Goal: Information Seeking & Learning: Find specific fact

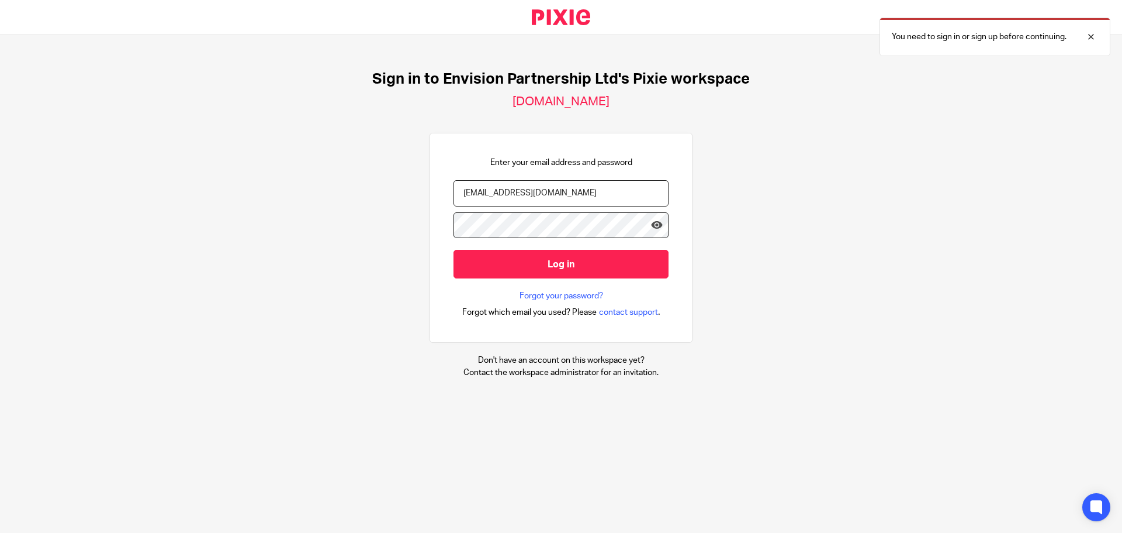
type input "[EMAIL_ADDRESS][DOMAIN_NAME]"
click at [454, 250] on input "Log in" at bounding box center [561, 264] width 215 height 29
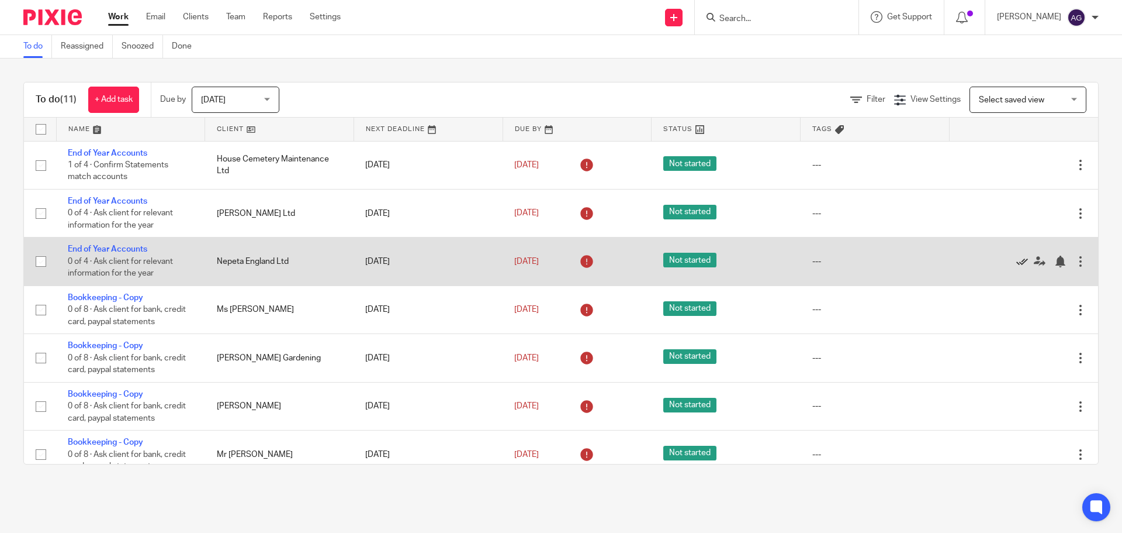
click at [1017, 258] on icon at bounding box center [1023, 261] width 12 height 12
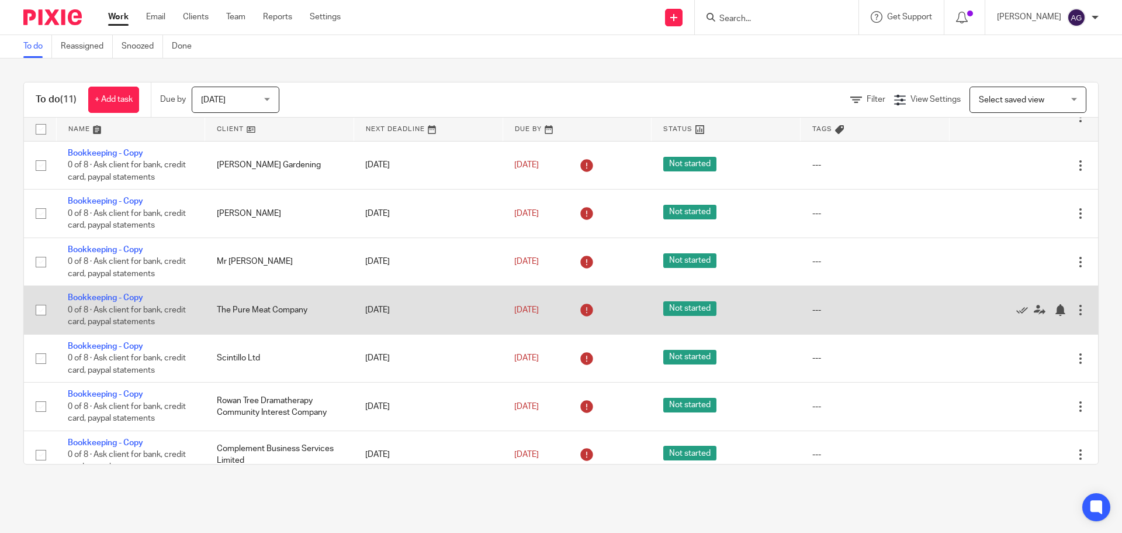
scroll to position [159, 0]
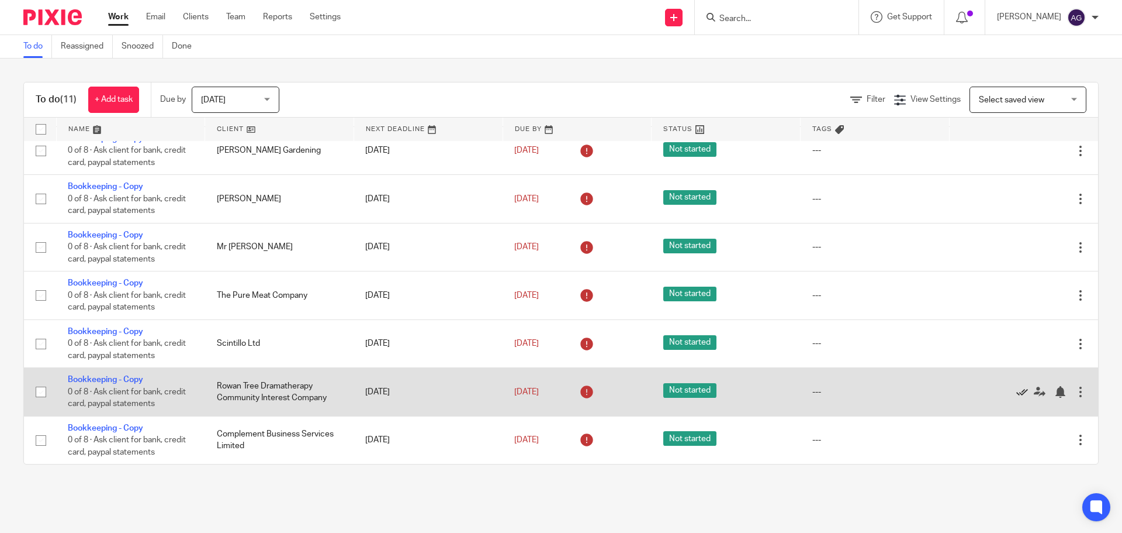
click at [1017, 391] on icon at bounding box center [1023, 392] width 12 height 12
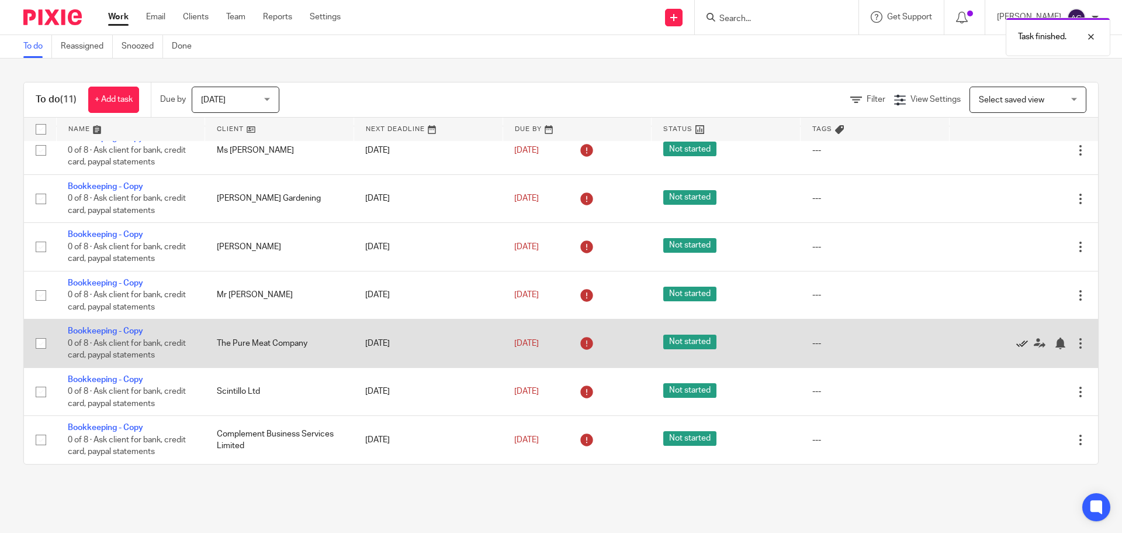
click at [1017, 341] on icon at bounding box center [1023, 343] width 12 height 12
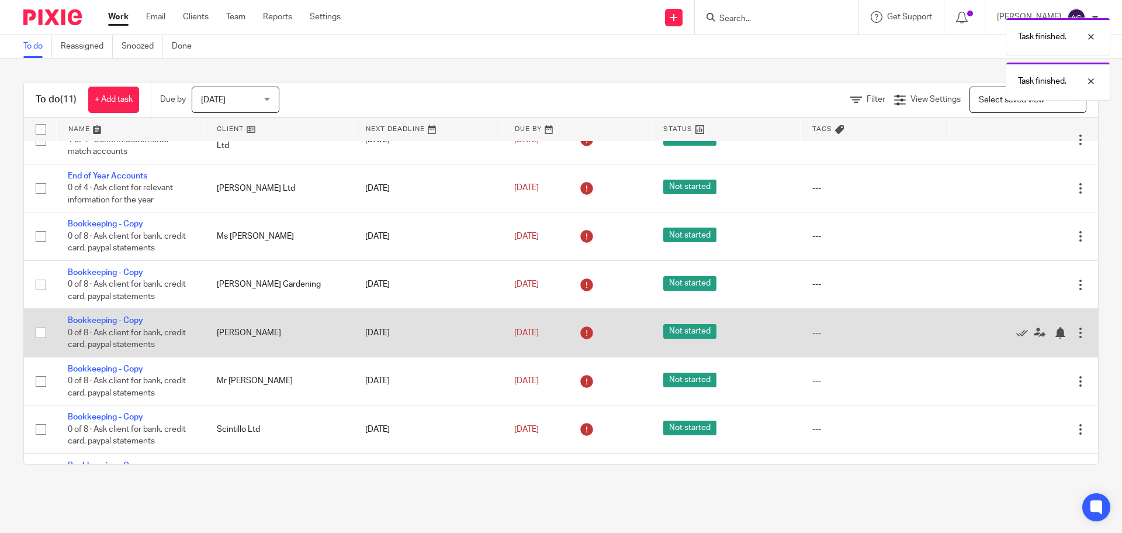
scroll to position [0, 0]
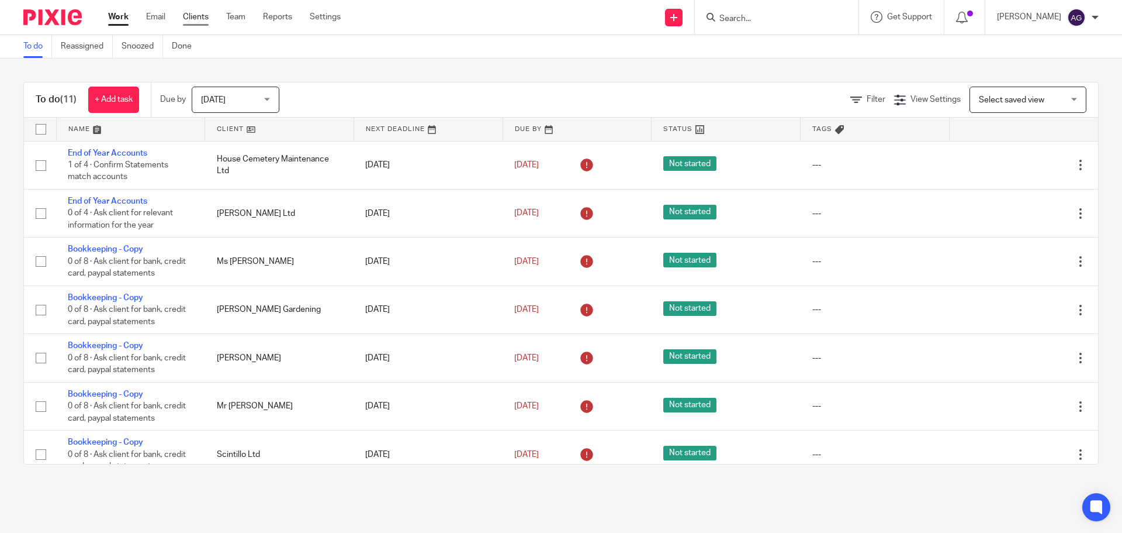
click at [194, 16] on link "Clients" at bounding box center [196, 17] width 26 height 12
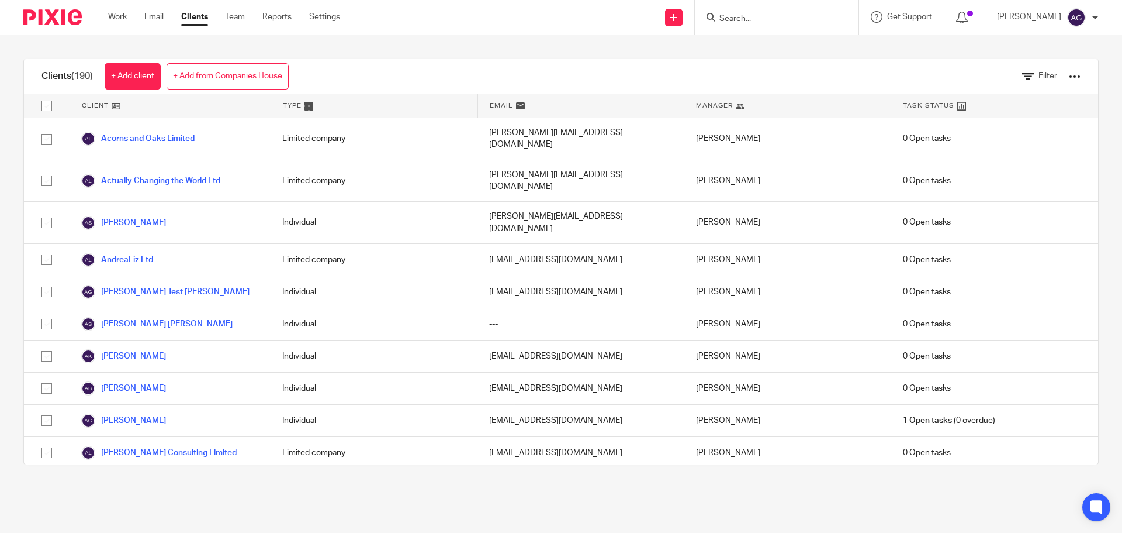
click at [766, 19] on input "Search" at bounding box center [770, 19] width 105 height 11
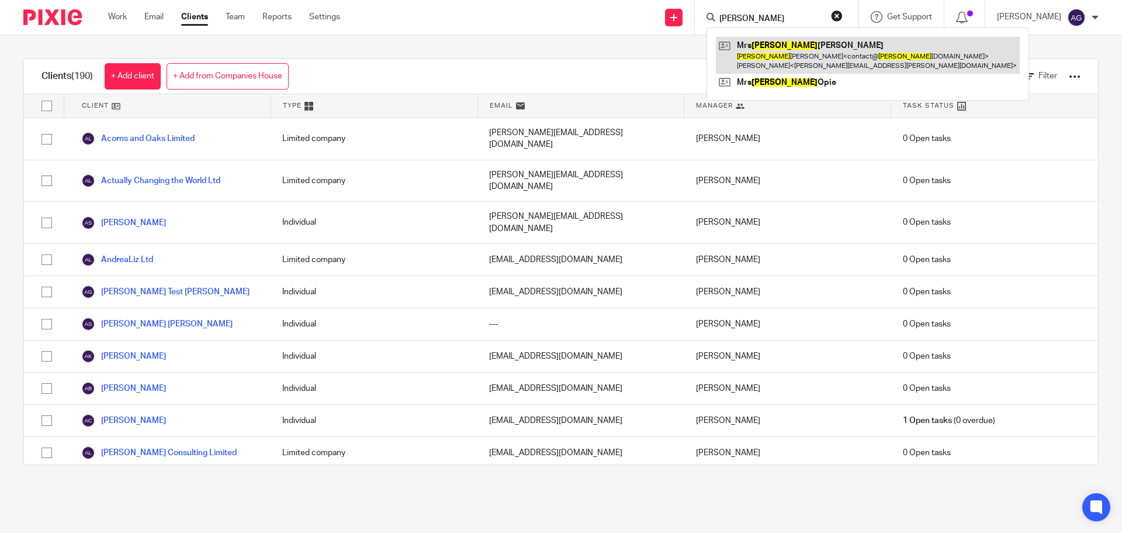
type input "alison"
click at [805, 56] on link at bounding box center [868, 55] width 304 height 36
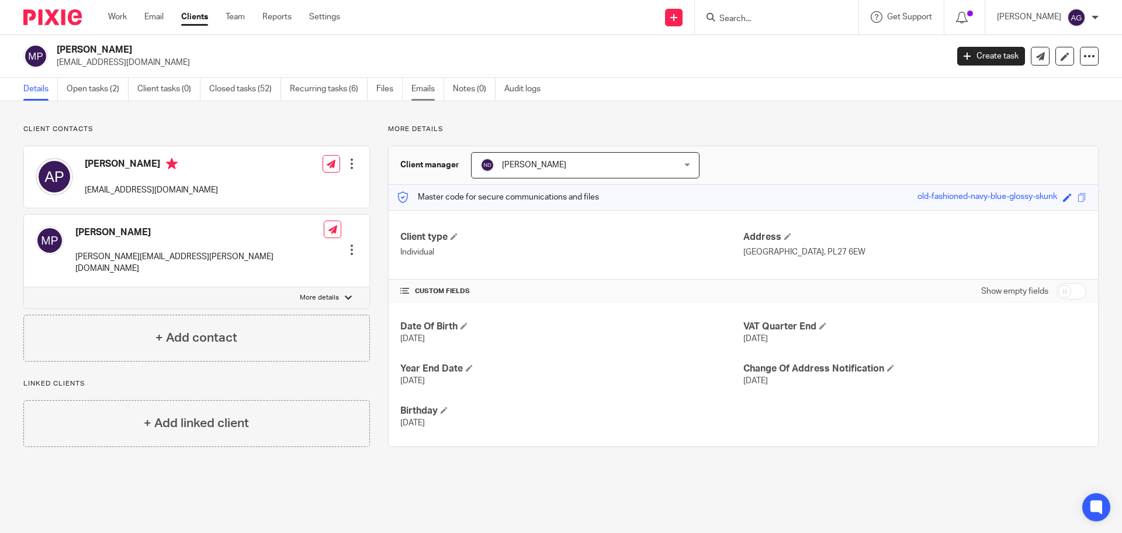
click at [419, 91] on link "Emails" at bounding box center [428, 89] width 33 height 23
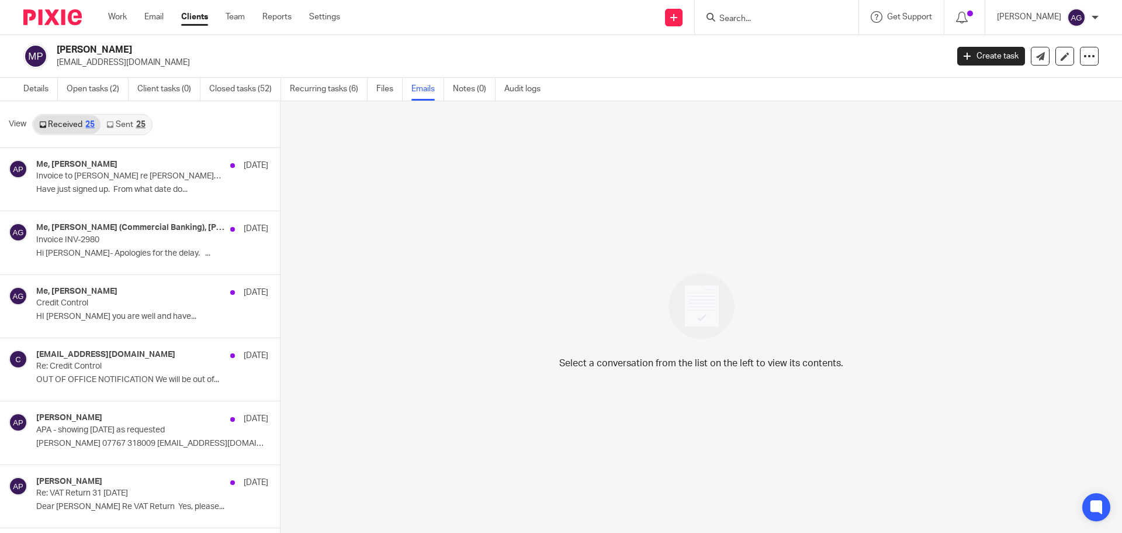
click at [765, 20] on input "Search" at bounding box center [770, 19] width 105 height 11
type input "valerie"
click at [777, 46] on link at bounding box center [801, 46] width 171 height 18
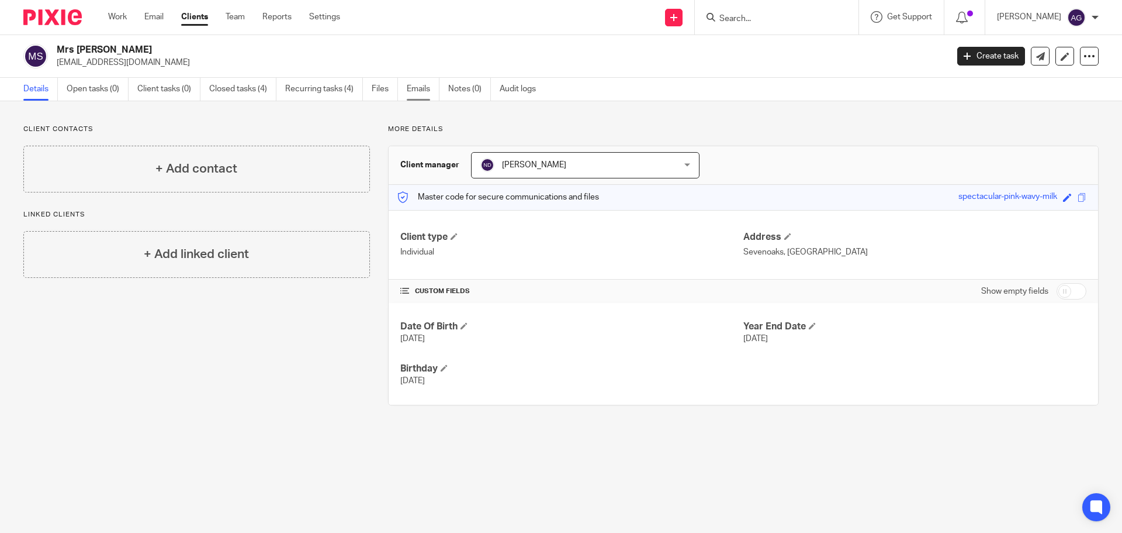
click at [412, 91] on link "Emails" at bounding box center [423, 89] width 33 height 23
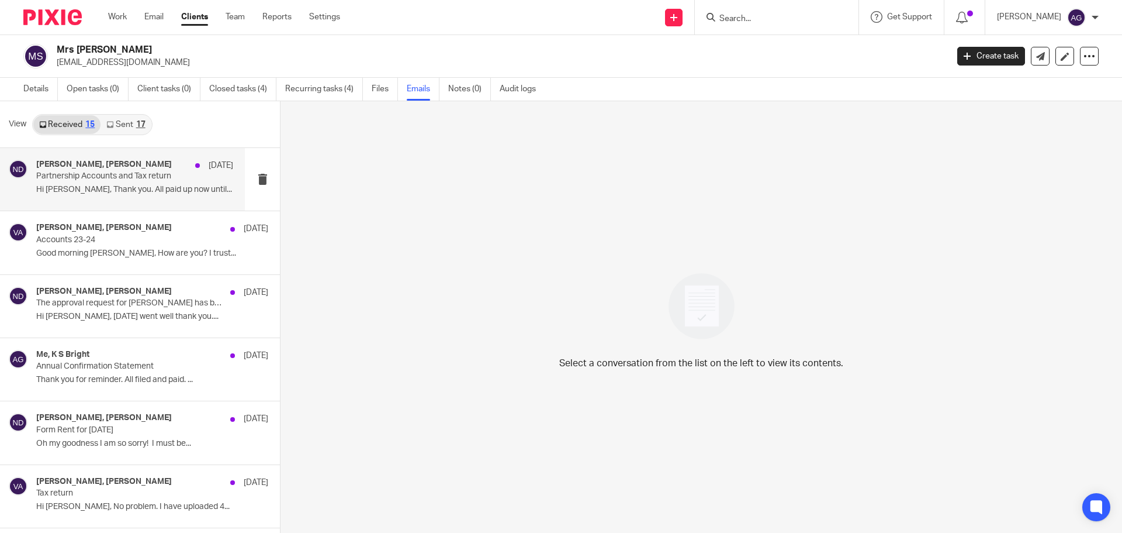
click at [140, 182] on div "[PERSON_NAME], [PERSON_NAME] [DATE] Partnership Accounts and Tax return Hi [PER…" at bounding box center [134, 179] width 197 height 39
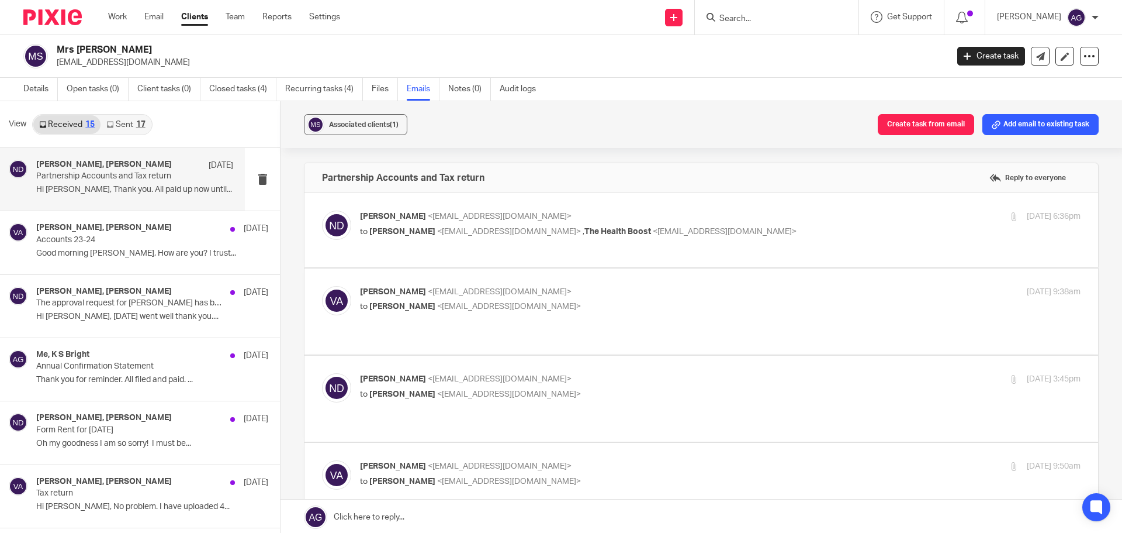
click at [455, 236] on p "to [PERSON_NAME] <[EMAIL_ADDRESS][DOMAIN_NAME]> , The Health Boost <[EMAIL_ADDR…" at bounding box center [600, 232] width 480 height 12
checkbox input "true"
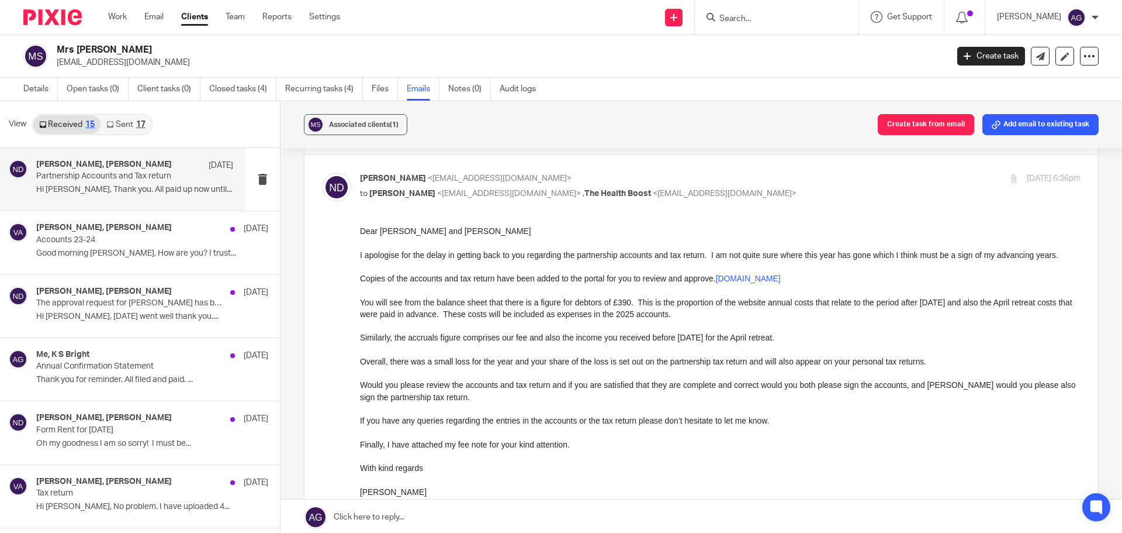
scroll to position [58, 0]
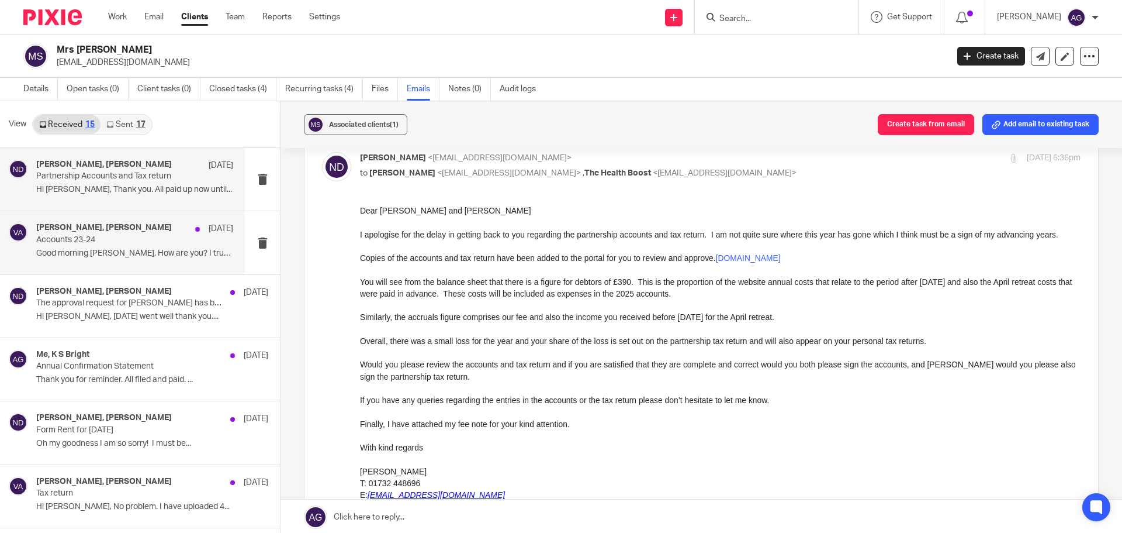
click at [126, 256] on p "Good morning [PERSON_NAME], How are you? I trust..." at bounding box center [134, 253] width 197 height 10
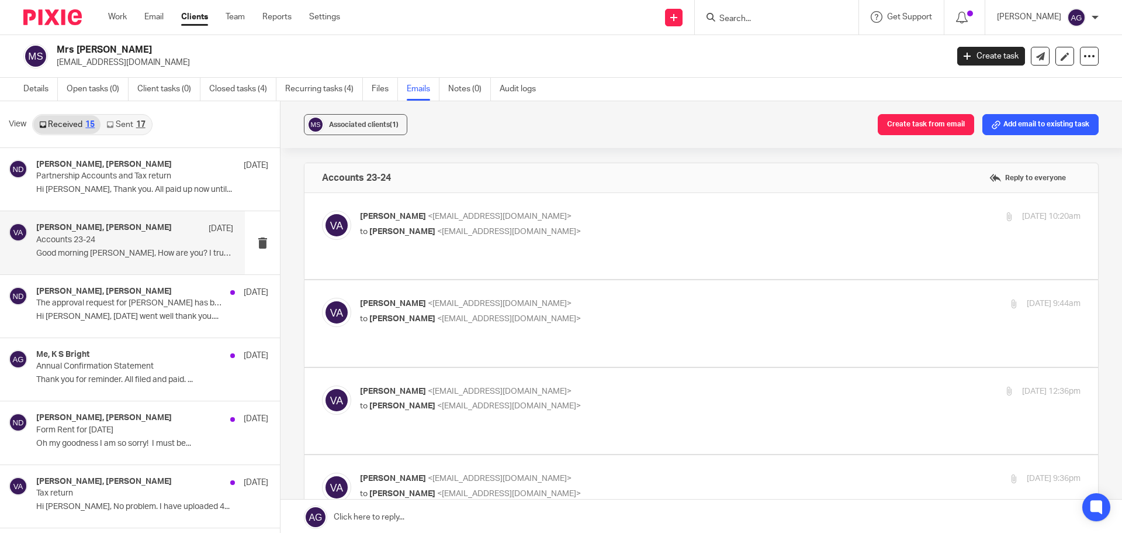
scroll to position [0, 0]
click at [621, 226] on p "to [PERSON_NAME] <[EMAIL_ADDRESS][DOMAIN_NAME]>" at bounding box center [600, 232] width 480 height 12
checkbox input "true"
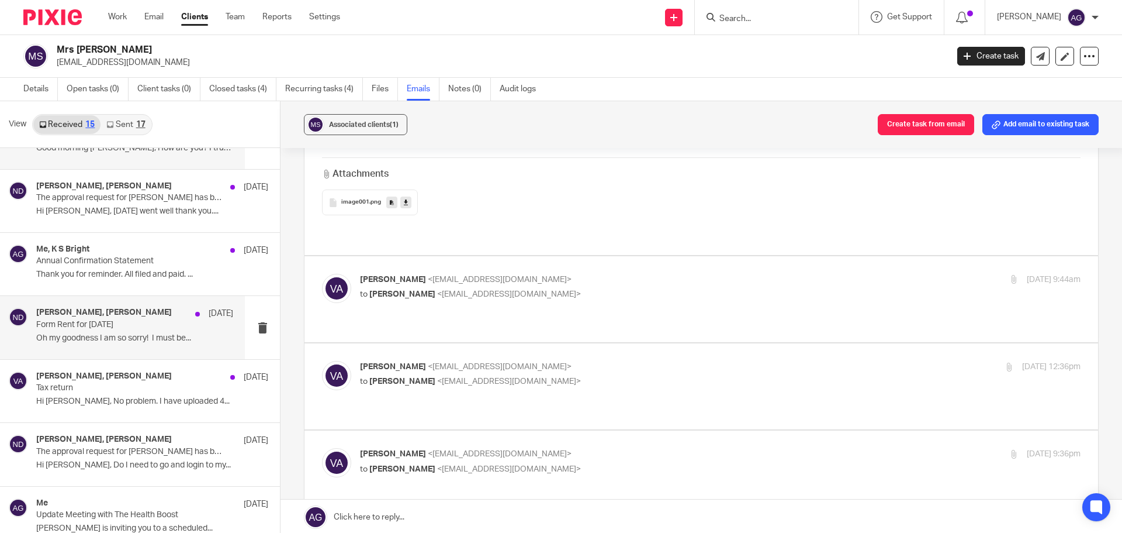
scroll to position [117, 0]
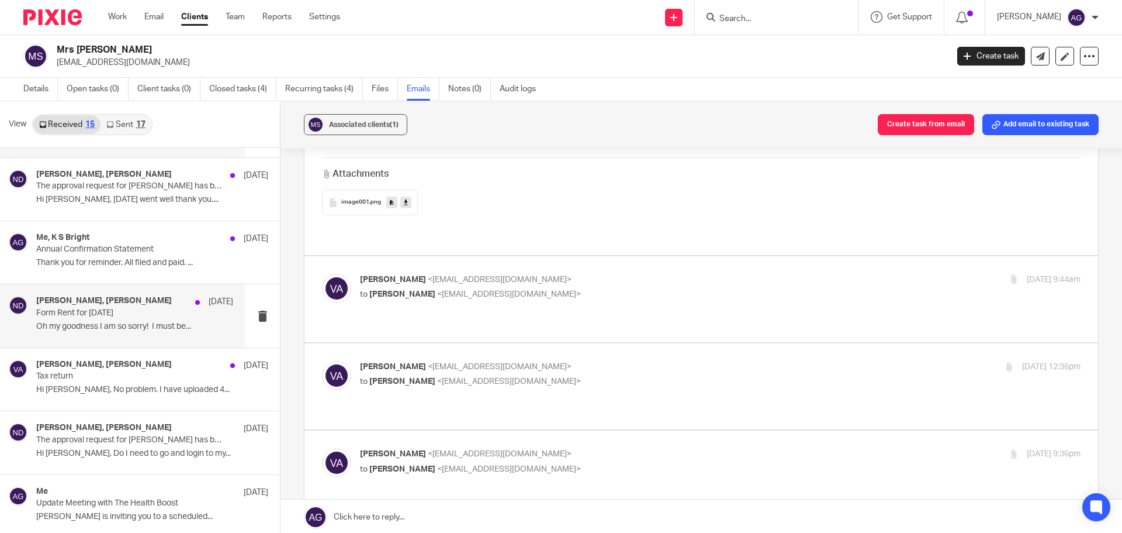
click at [132, 311] on p "Form Rent for [DATE]" at bounding box center [115, 313] width 158 height 10
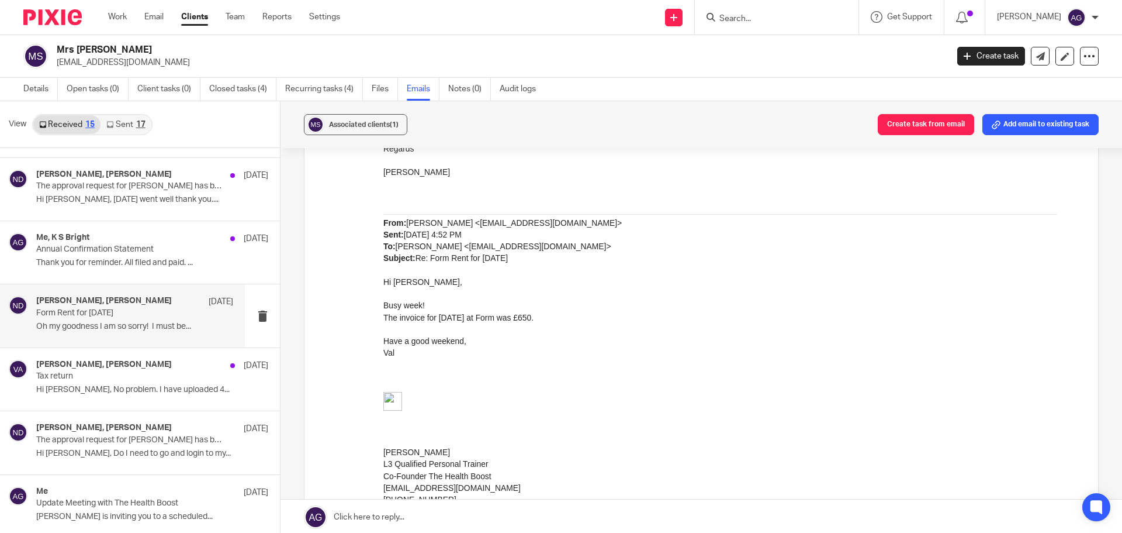
scroll to position [935, 0]
click at [161, 380] on p "Tax return" at bounding box center [115, 376] width 158 height 10
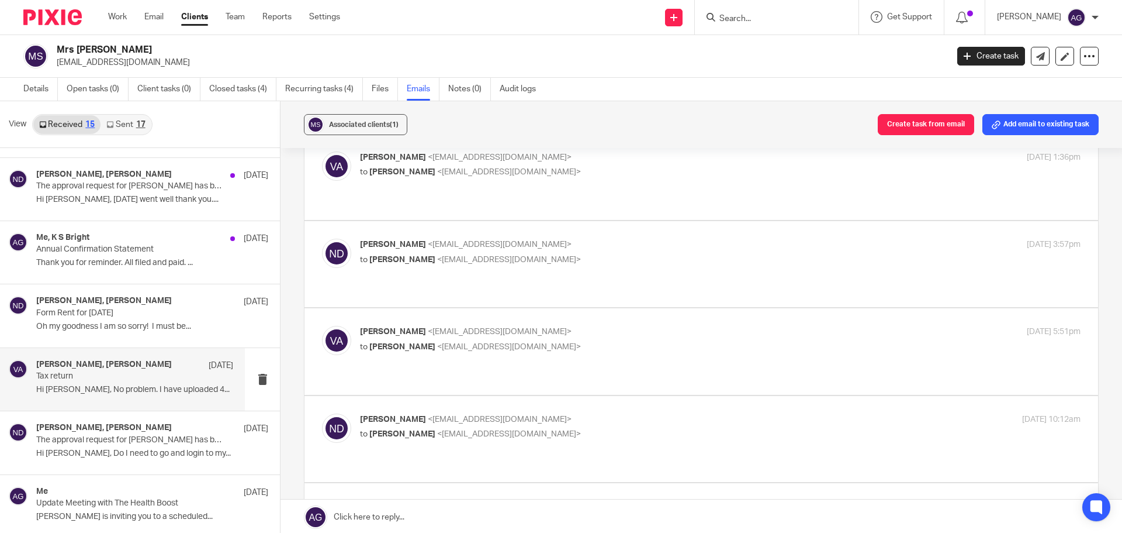
scroll to position [0, 0]
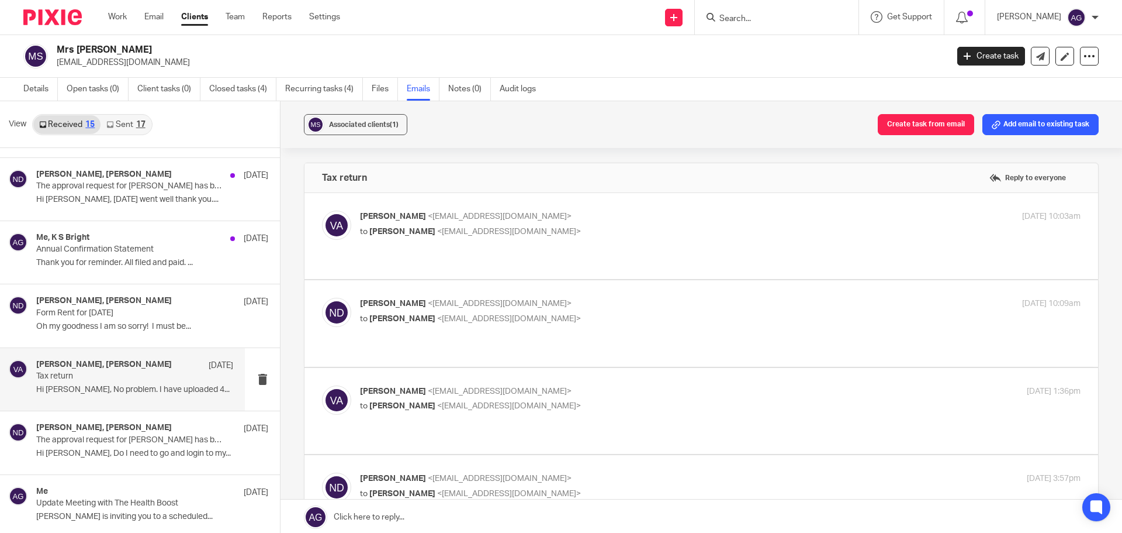
click at [472, 246] on div "[PERSON_NAME] <[EMAIL_ADDRESS][DOMAIN_NAME]> to [PERSON_NAME] <[EMAIL_ADDRESS][…" at bounding box center [701, 235] width 759 height 51
click at [463, 227] on span "<[EMAIL_ADDRESS][DOMAIN_NAME]>" at bounding box center [509, 231] width 144 height 8
checkbox input "true"
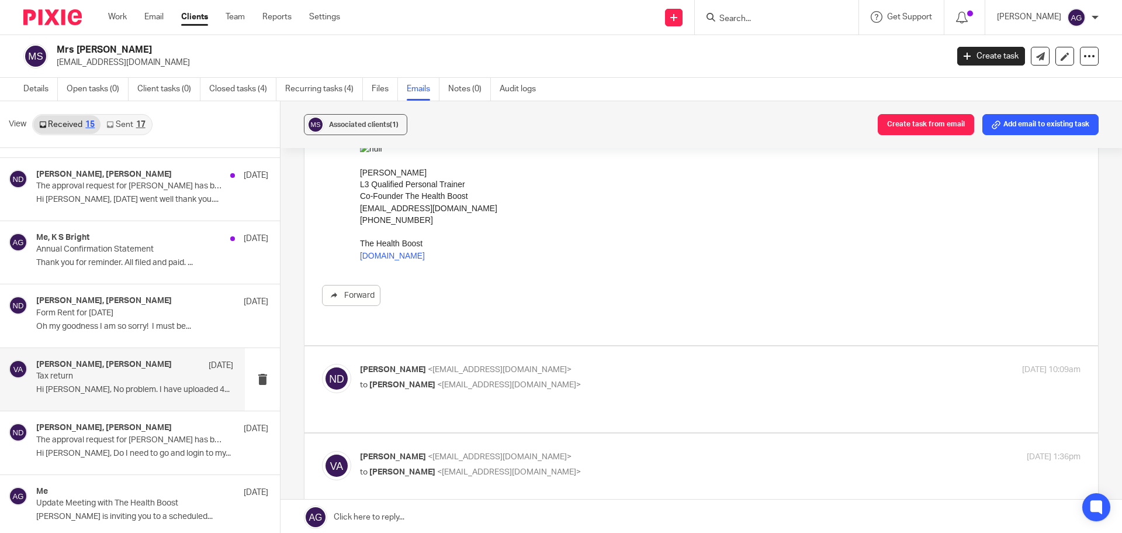
scroll to position [292, 0]
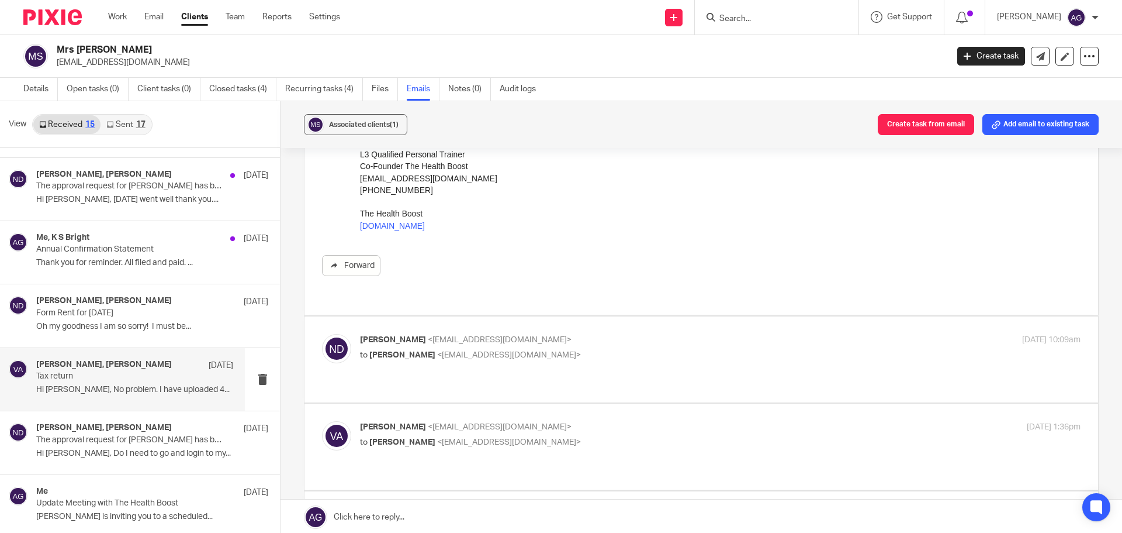
click at [567, 349] on p "to [PERSON_NAME] <[EMAIL_ADDRESS][DOMAIN_NAME]>" at bounding box center [600, 355] width 480 height 12
checkbox input "true"
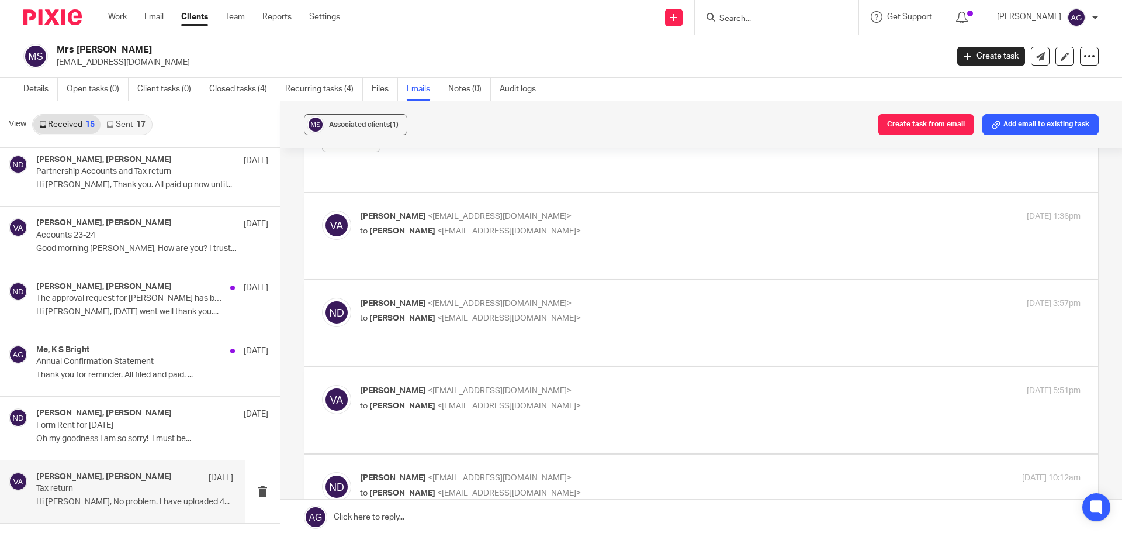
scroll to position [0, 0]
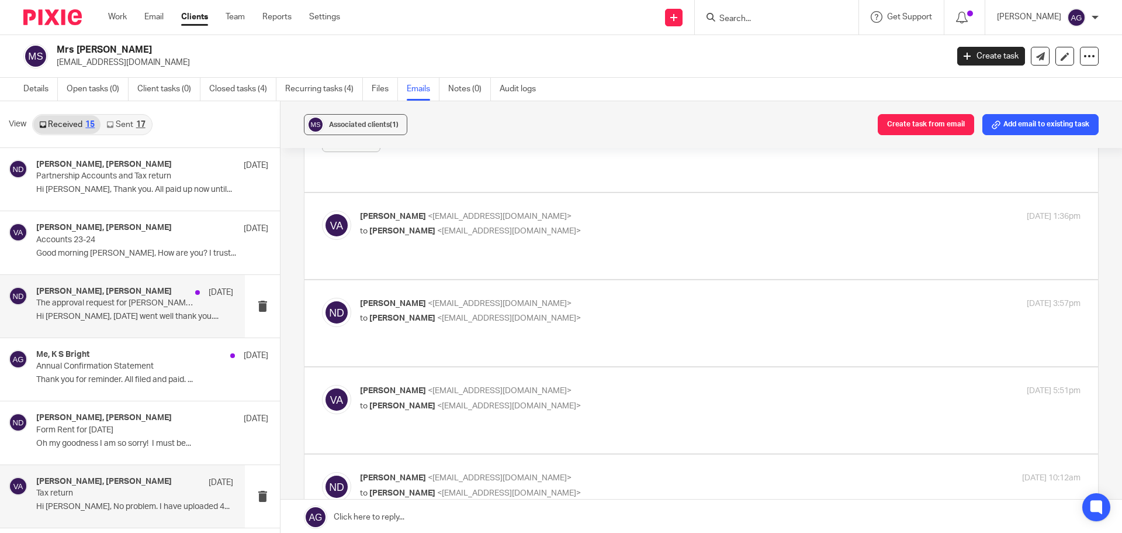
click at [129, 307] on p "The approval request for [PERSON_NAME] has been completed" at bounding box center [115, 303] width 158 height 10
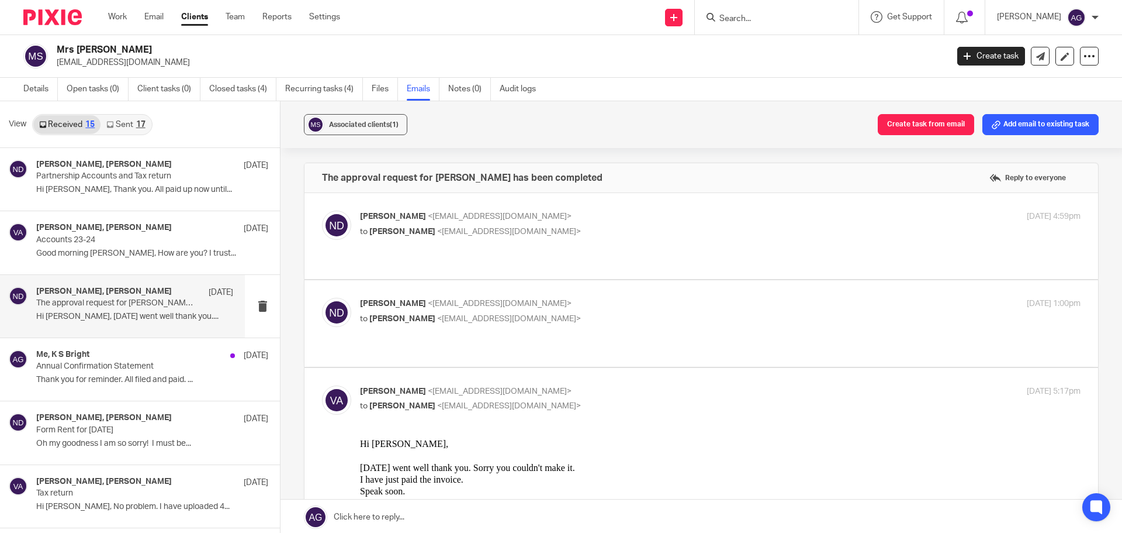
click at [441, 238] on div "[PERSON_NAME] <[EMAIL_ADDRESS][DOMAIN_NAME]> to [PERSON_NAME] <[EMAIL_ADDRESS][…" at bounding box center [720, 224] width 721 height 29
checkbox input "true"
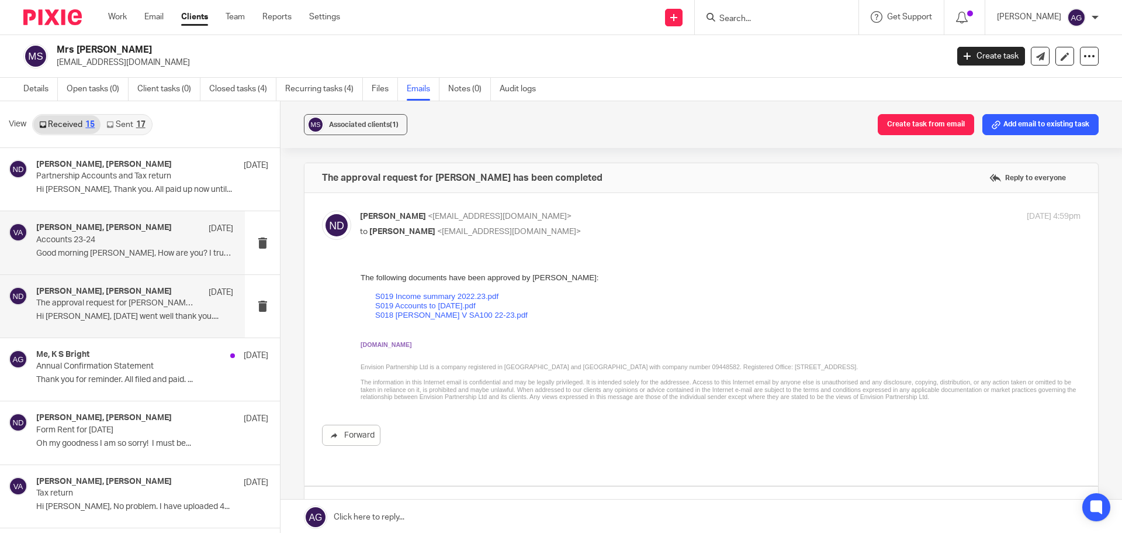
click at [128, 242] on p "Accounts 23-24" at bounding box center [115, 240] width 158 height 10
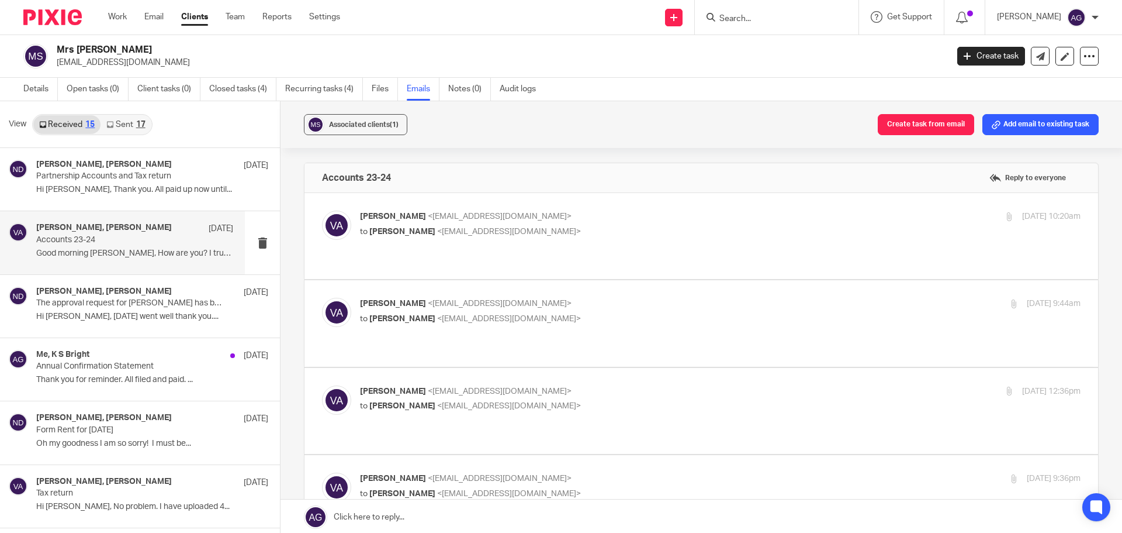
click at [564, 223] on div "[PERSON_NAME] <[EMAIL_ADDRESS][DOMAIN_NAME]> to [PERSON_NAME] <[EMAIL_ADDRESS][…" at bounding box center [600, 223] width 480 height 27
checkbox input "true"
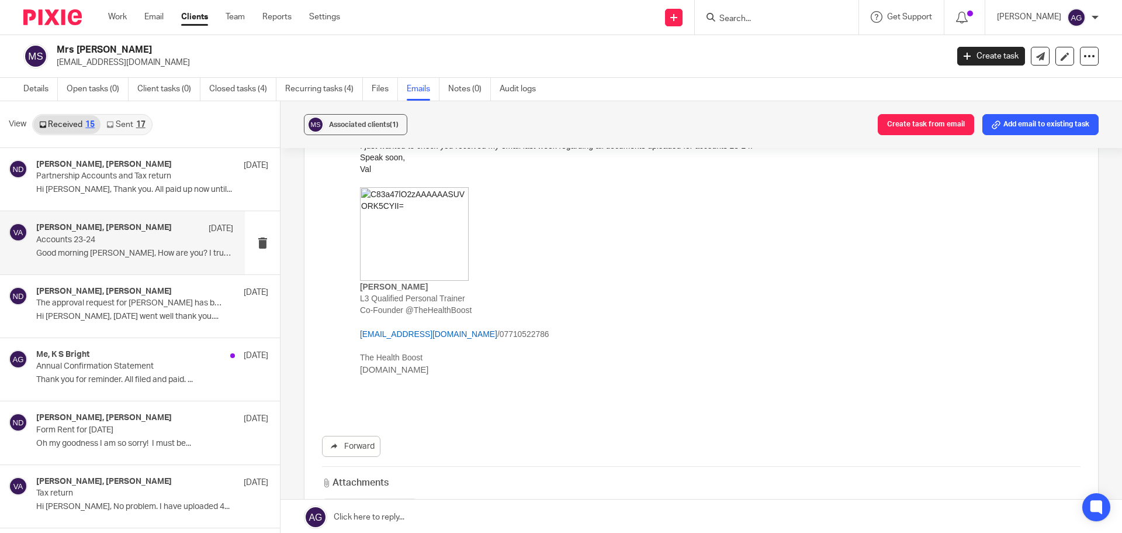
scroll to position [351, 0]
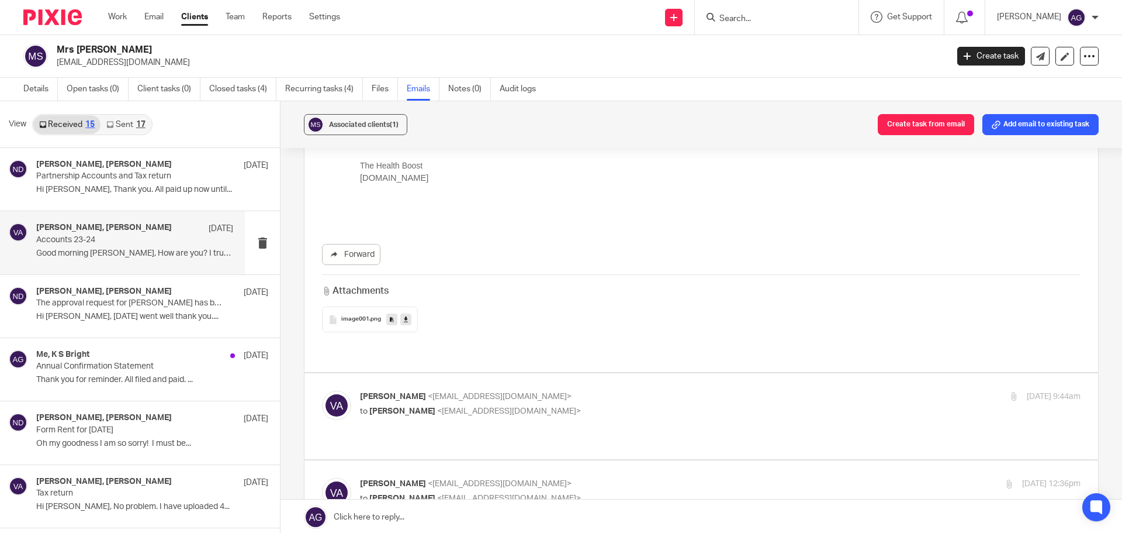
click at [616, 392] on div "[PERSON_NAME] <[EMAIL_ADDRESS][DOMAIN_NAME]> to [PERSON_NAME] <[EMAIL_ADDRESS][…" at bounding box center [600, 403] width 480 height 27
checkbox input "true"
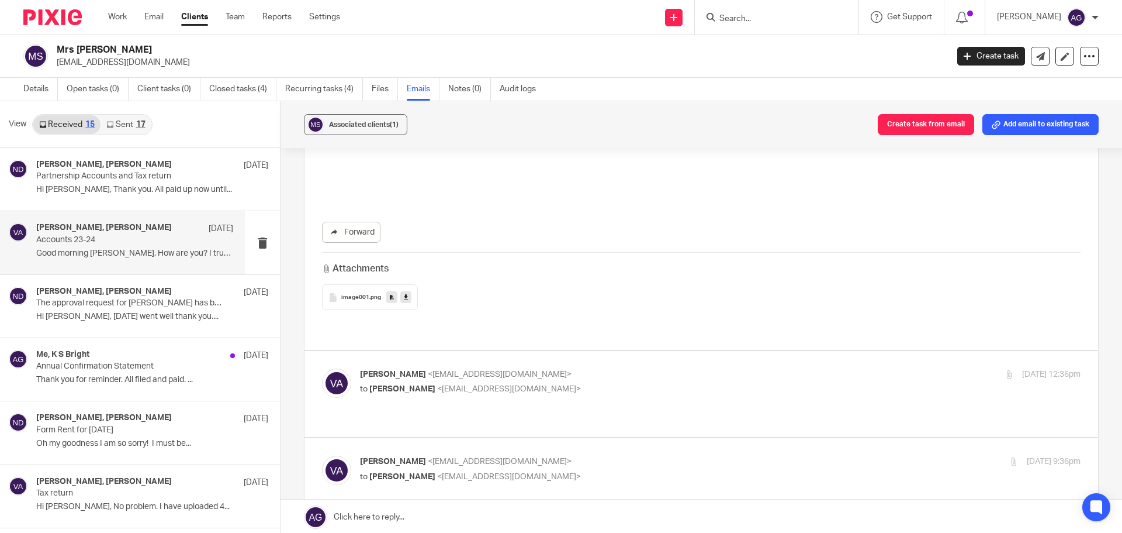
scroll to position [935, 0]
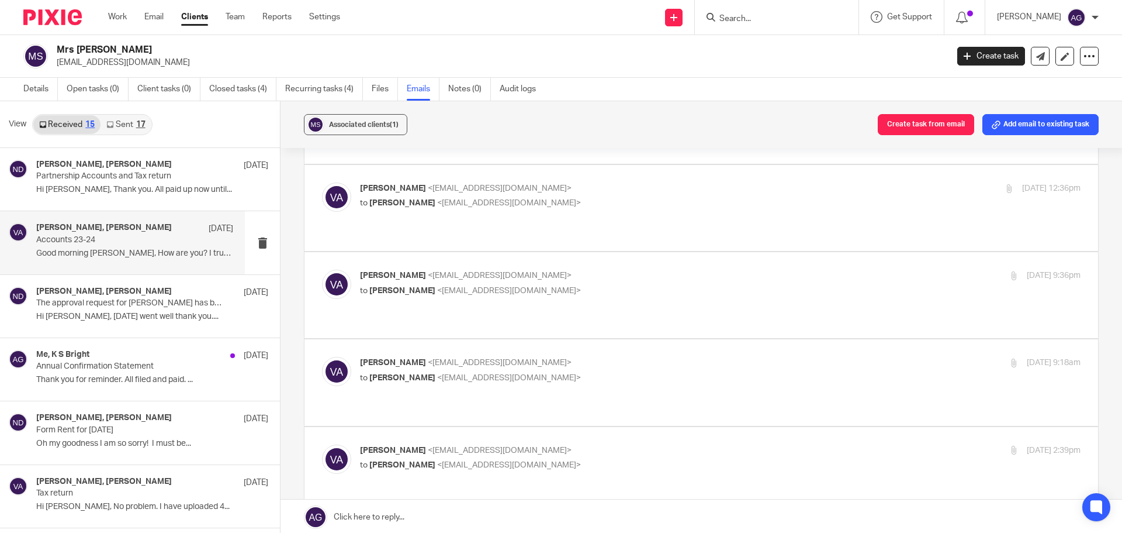
click at [436, 194] on div "[PERSON_NAME] <[EMAIL_ADDRESS][DOMAIN_NAME]> to [PERSON_NAME] <[EMAIL_ADDRESS][…" at bounding box center [701, 207] width 759 height 51
click at [459, 185] on div "[PERSON_NAME] <[EMAIL_ADDRESS][DOMAIN_NAME]> to [PERSON_NAME] <[EMAIL_ADDRESS][…" at bounding box center [720, 196] width 721 height 29
checkbox input "true"
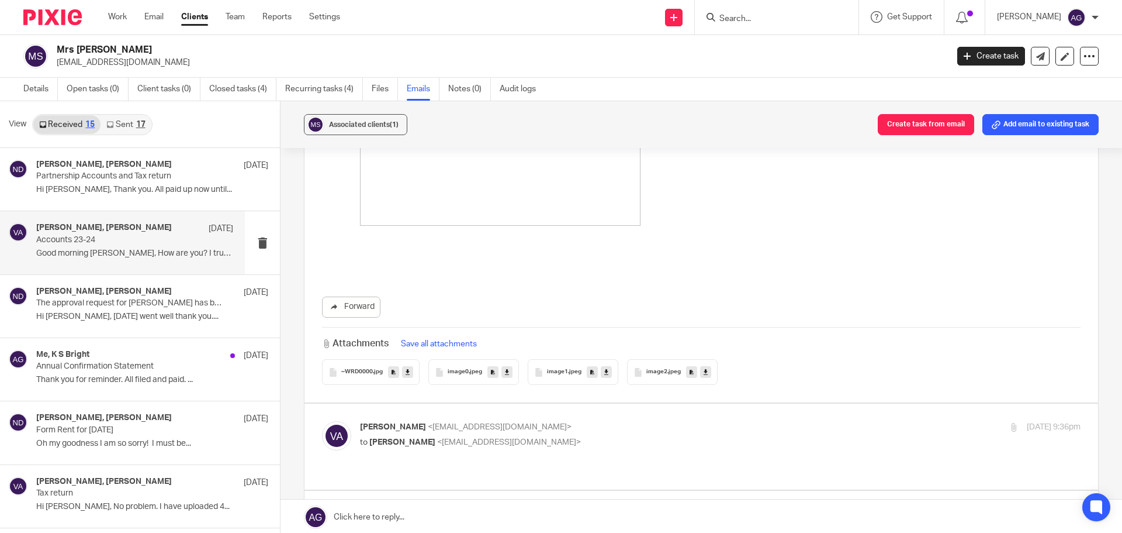
scroll to position [1871, 0]
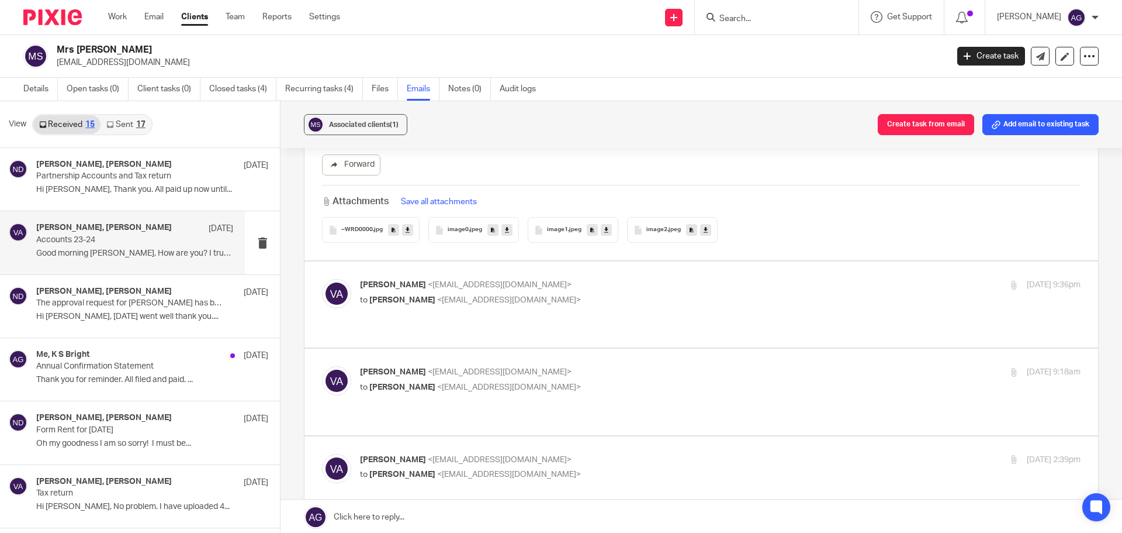
click at [470, 287] on div "[PERSON_NAME] <[EMAIL_ADDRESS][DOMAIN_NAME]> to [PERSON_NAME] <[EMAIL_ADDRESS][…" at bounding box center [701, 304] width 759 height 51
click at [472, 294] on p "to [PERSON_NAME] <[EMAIL_ADDRESS][DOMAIN_NAME]>" at bounding box center [600, 300] width 480 height 12
checkbox input "true"
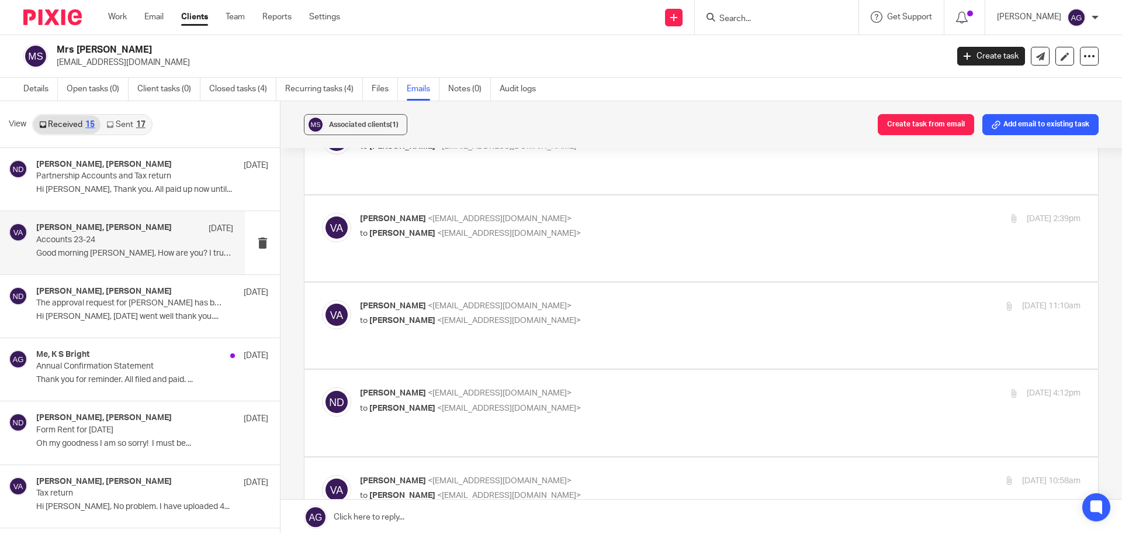
scroll to position [3975, 0]
click at [485, 369] on label at bounding box center [702, 411] width 794 height 86
click at [322, 385] on input "checkbox" at bounding box center [321, 385] width 1 height 1
checkbox input "true"
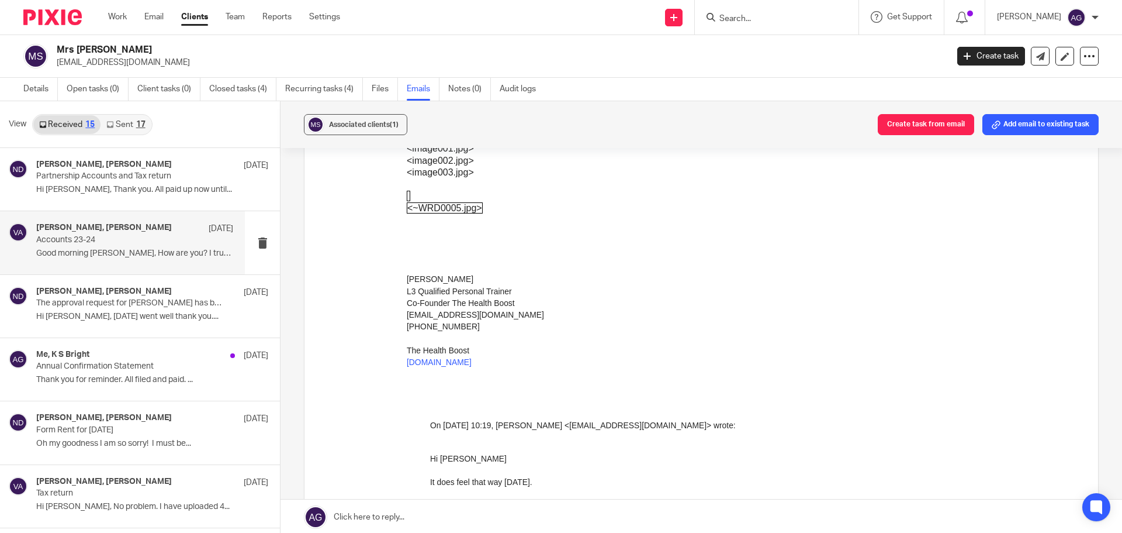
scroll to position [5553, 0]
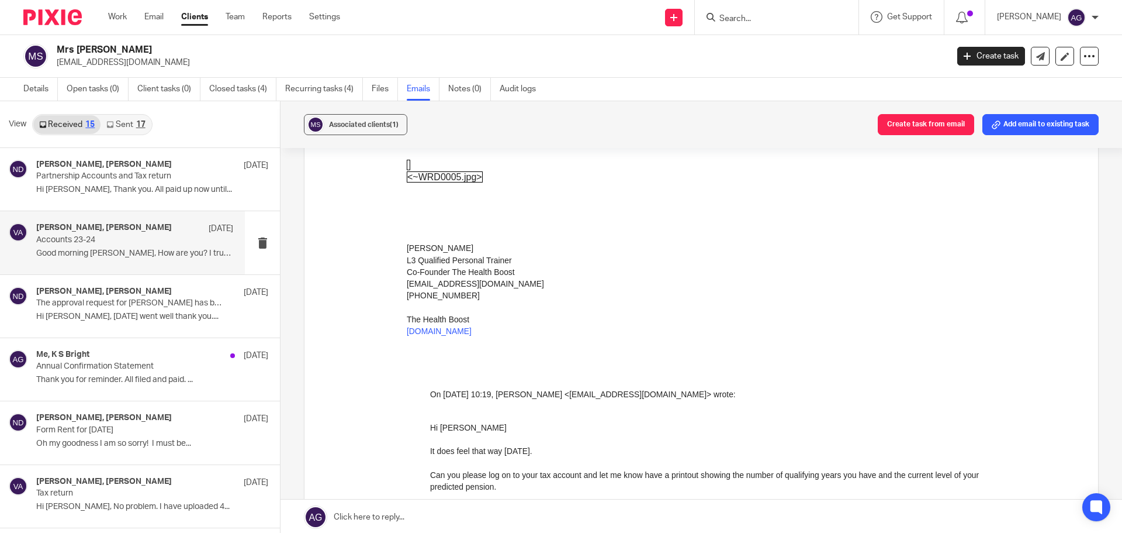
click at [630, 447] on p "It does feel that way [DATE]." at bounding box center [720, 451] width 580 height 12
